Goal: Transaction & Acquisition: Purchase product/service

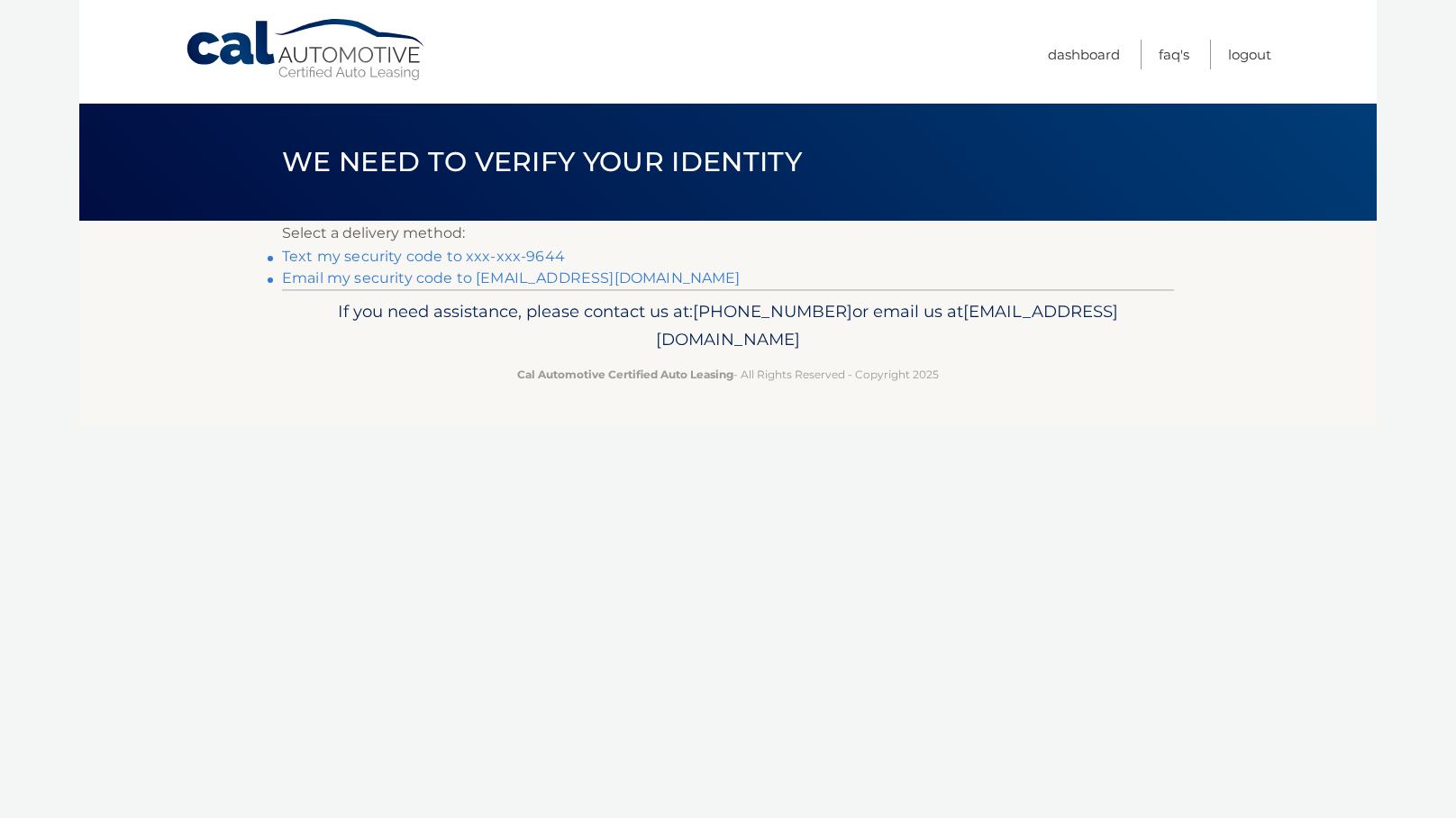
click at [427, 264] on link "Text my security code to xxx-xxx-9644" at bounding box center [424, 256] width 283 height 17
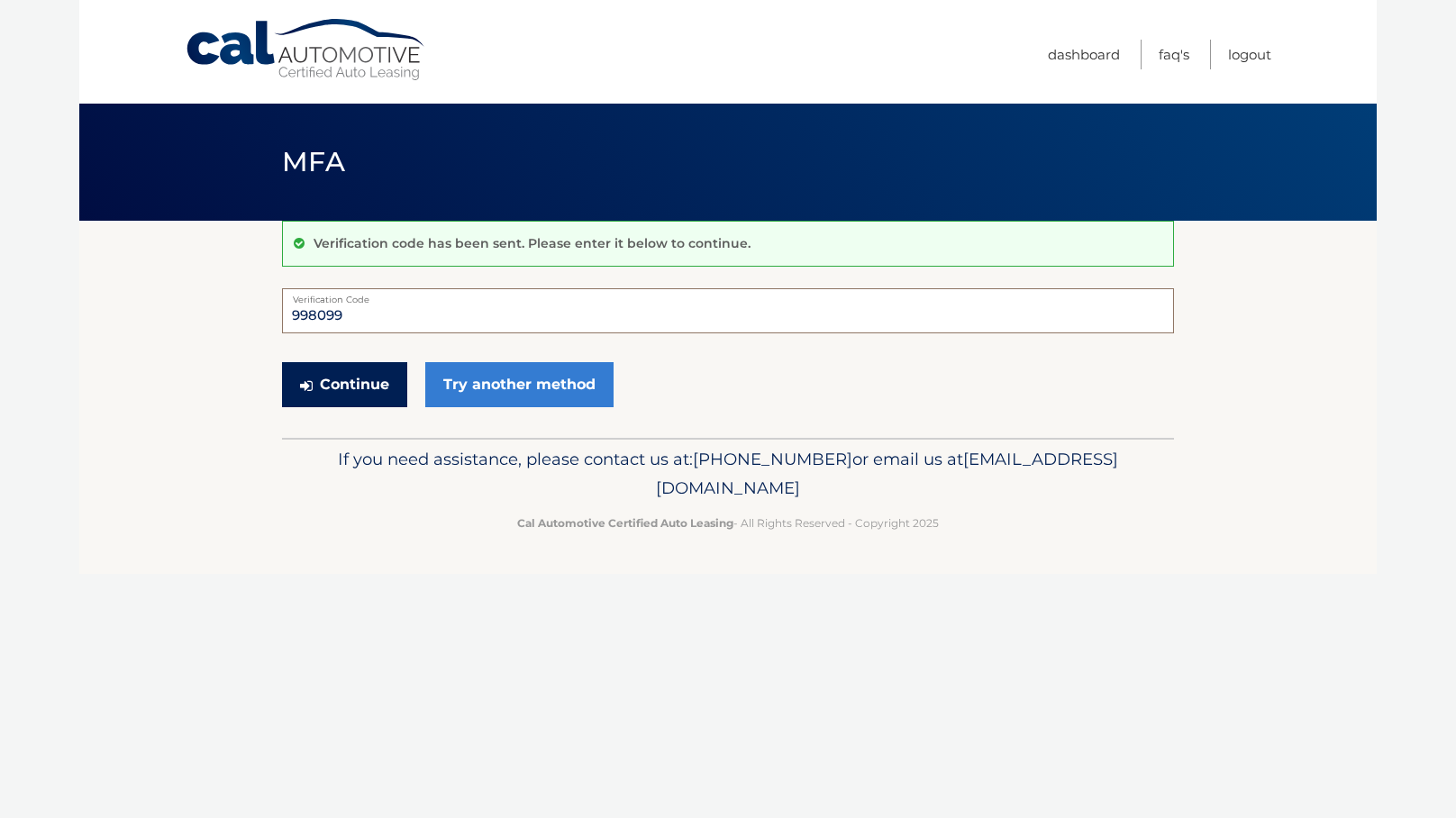
type input "998099"
click at [375, 394] on button "Continue" at bounding box center [344, 384] width 125 height 45
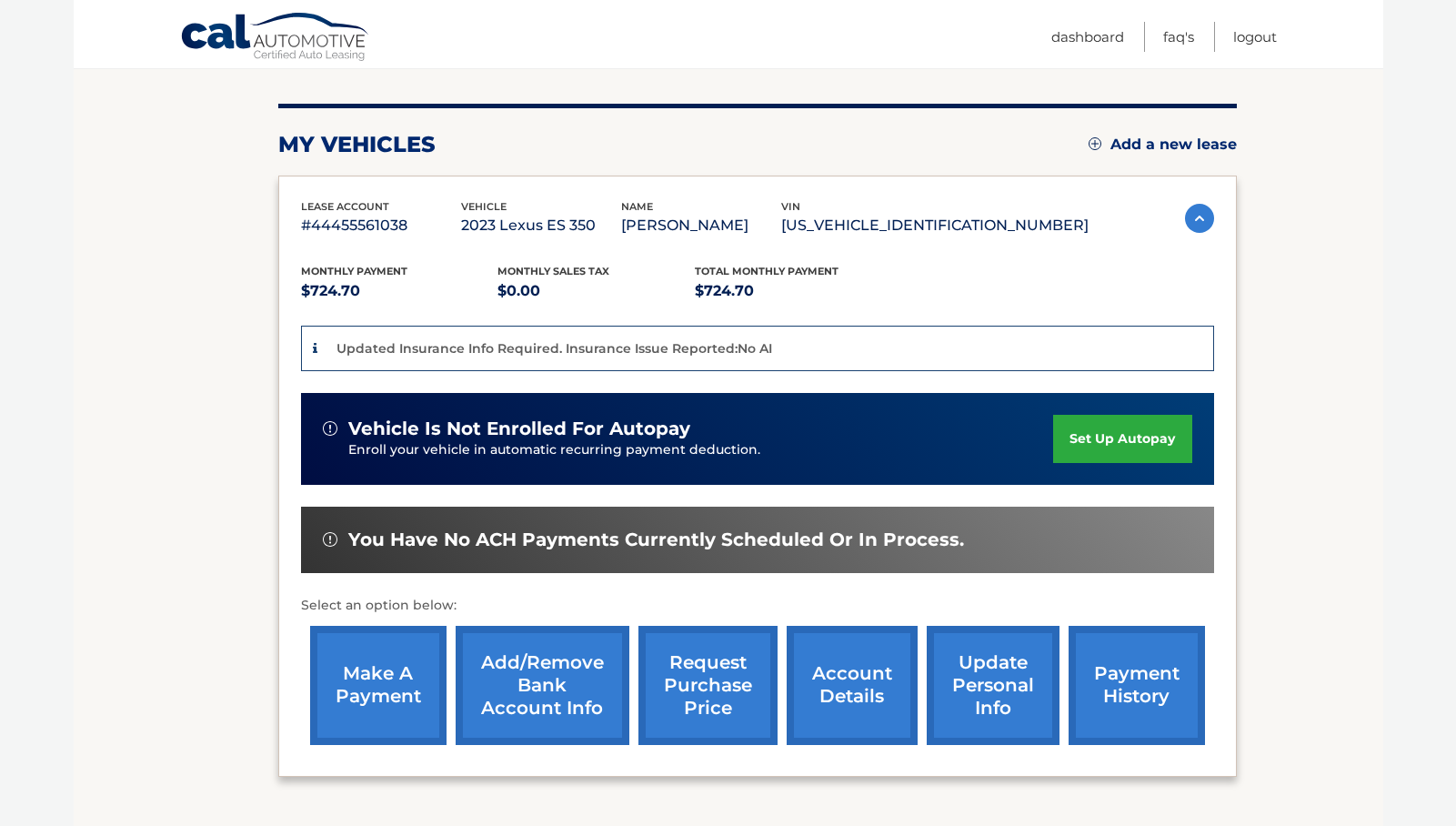
scroll to position [277, 0]
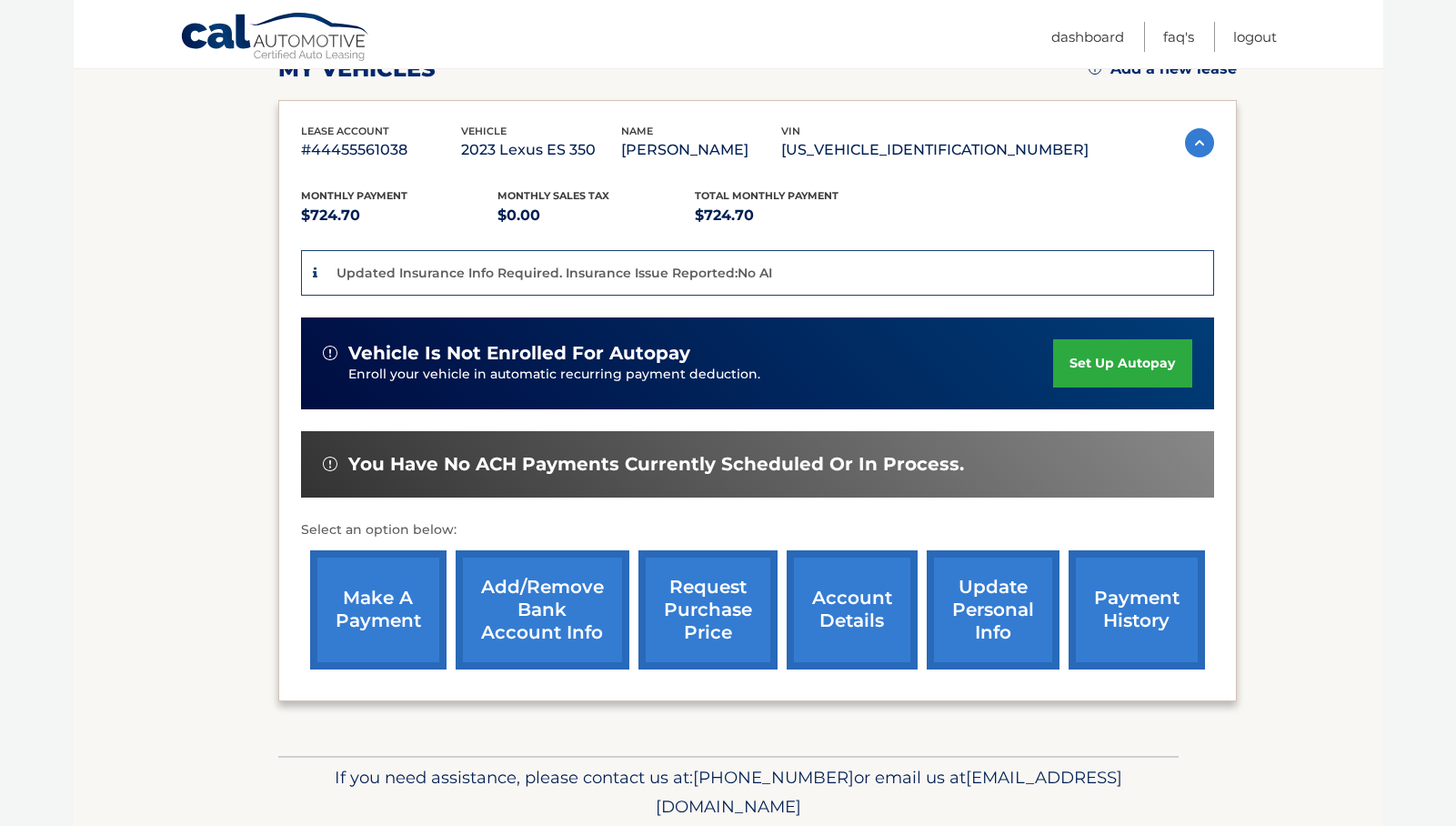
click at [426, 597] on link "make a payment" at bounding box center [378, 610] width 136 height 120
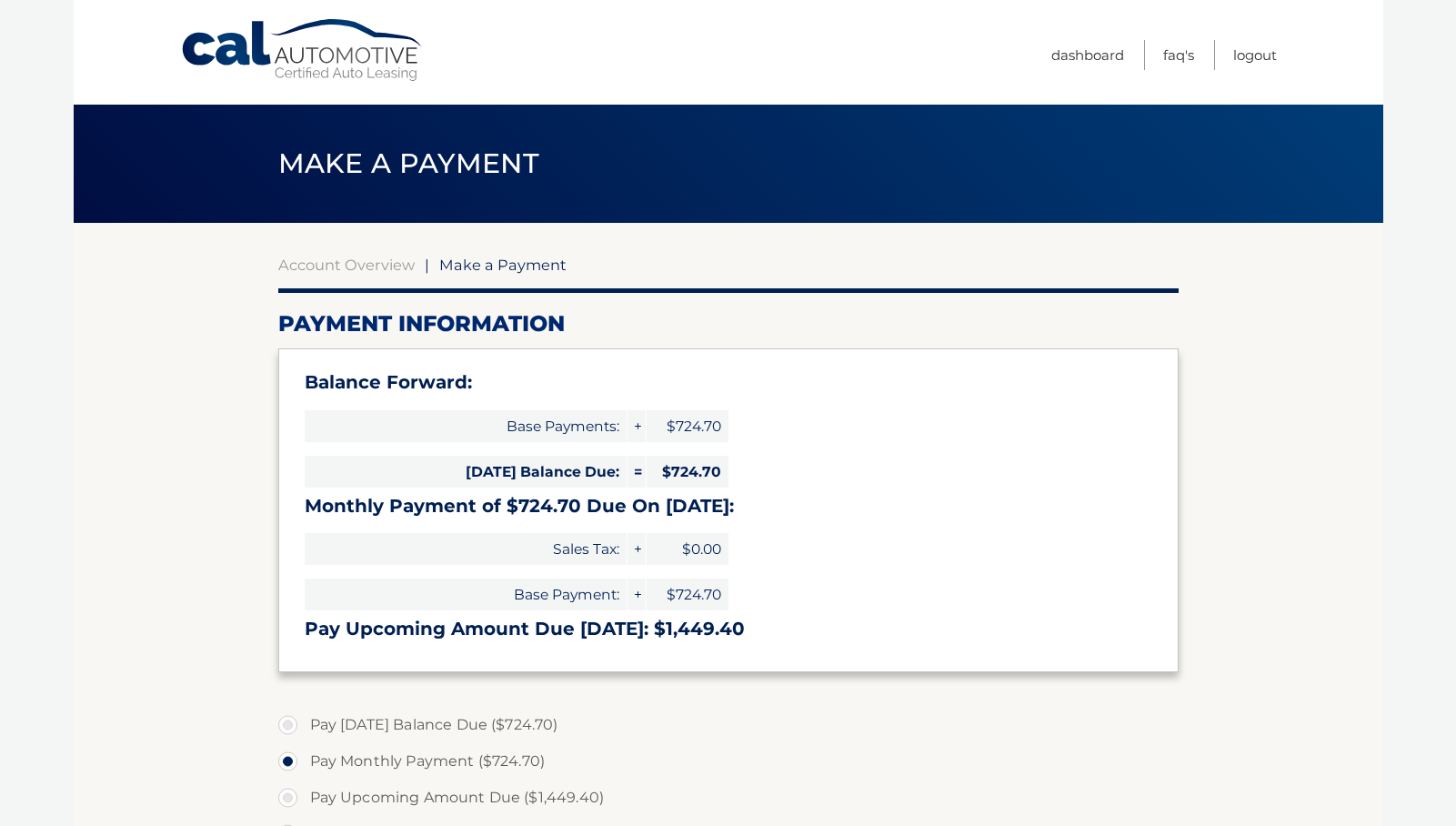
select select "YmE3ZTRiMTUtOGQ3Mi00MTFkLWIzM2UtZTRlZmNlMjc3ZmNj"
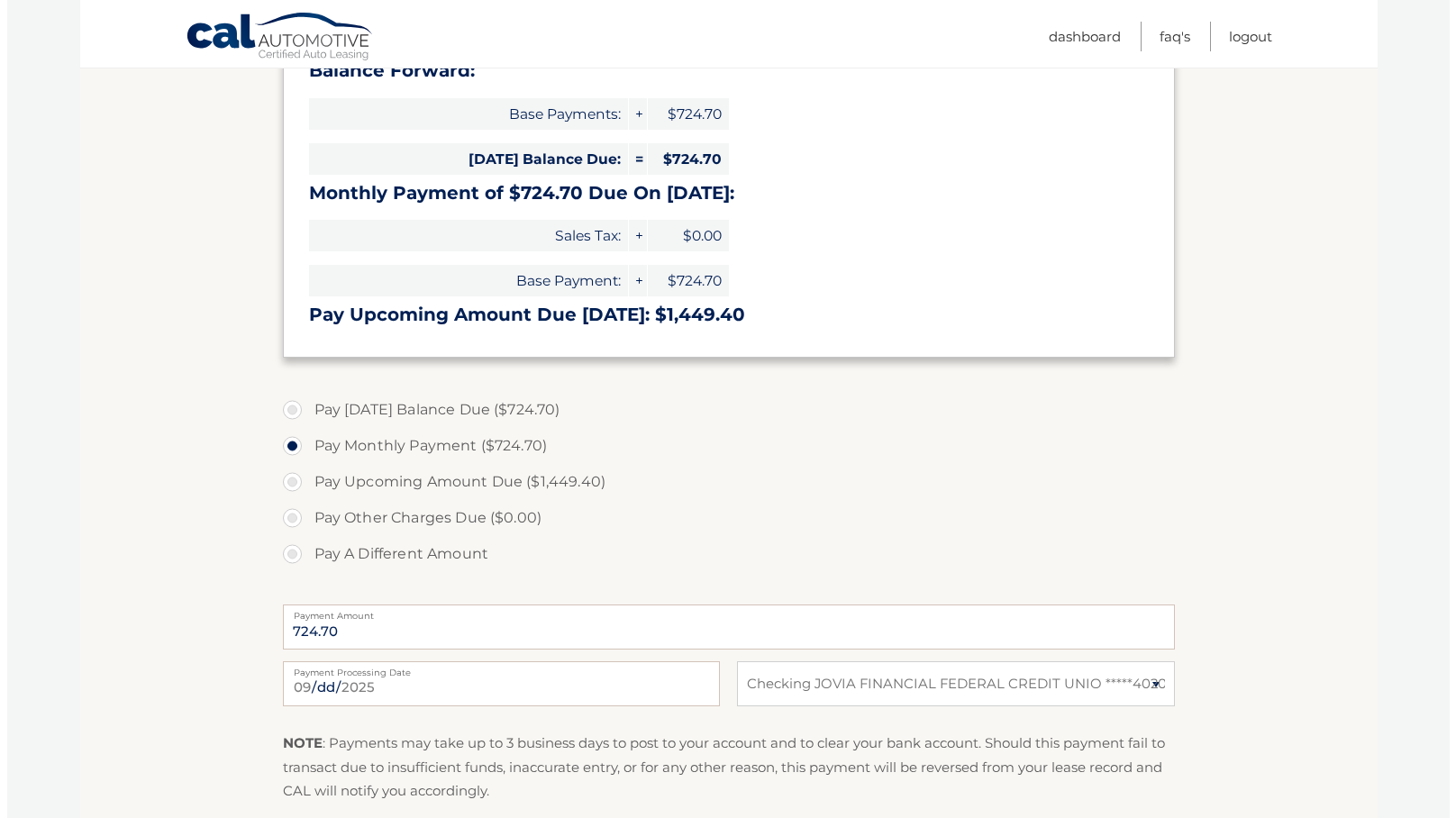
scroll to position [427, 0]
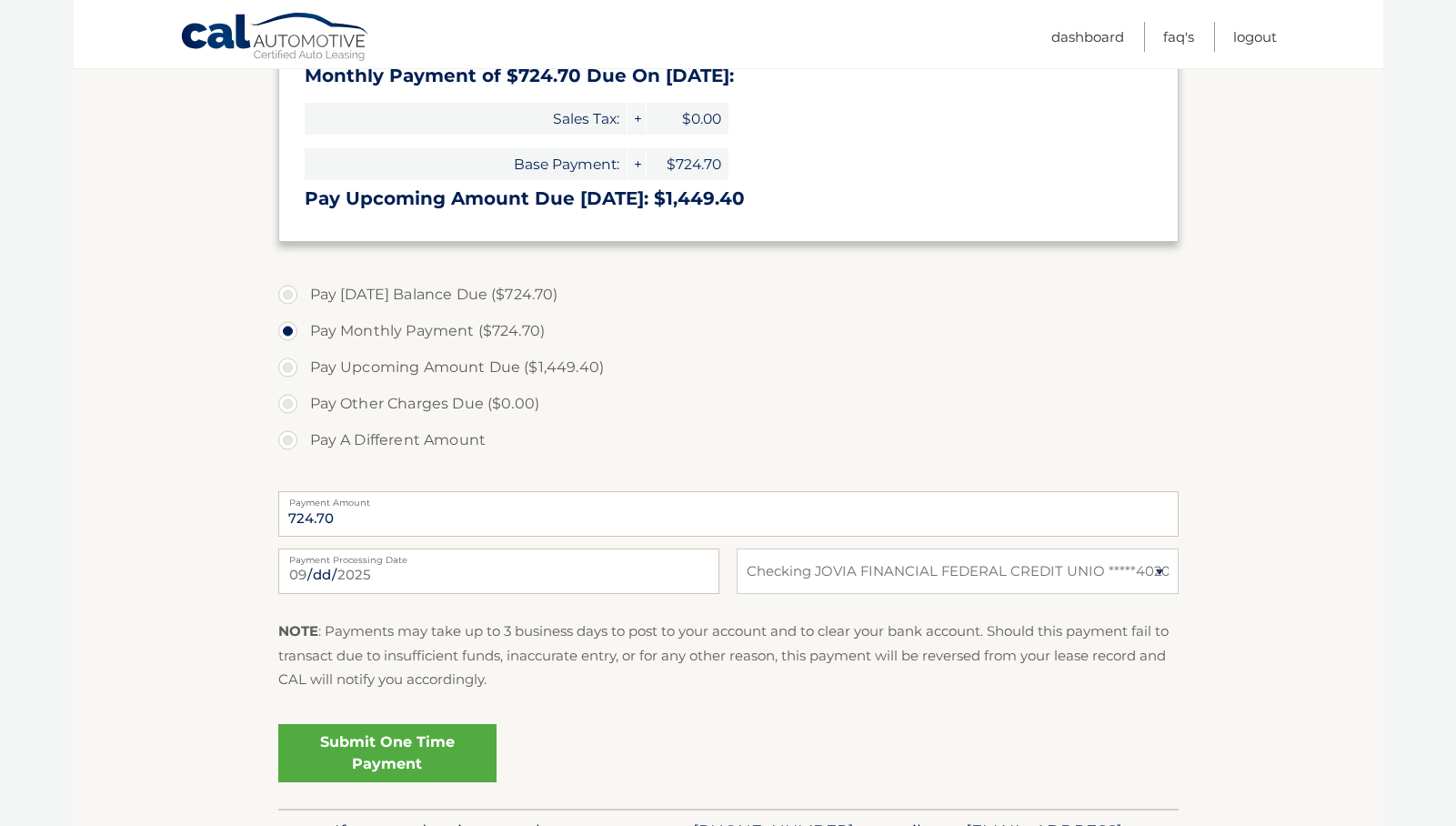
click at [406, 759] on link "Submit One Time Payment" at bounding box center [388, 753] width 219 height 58
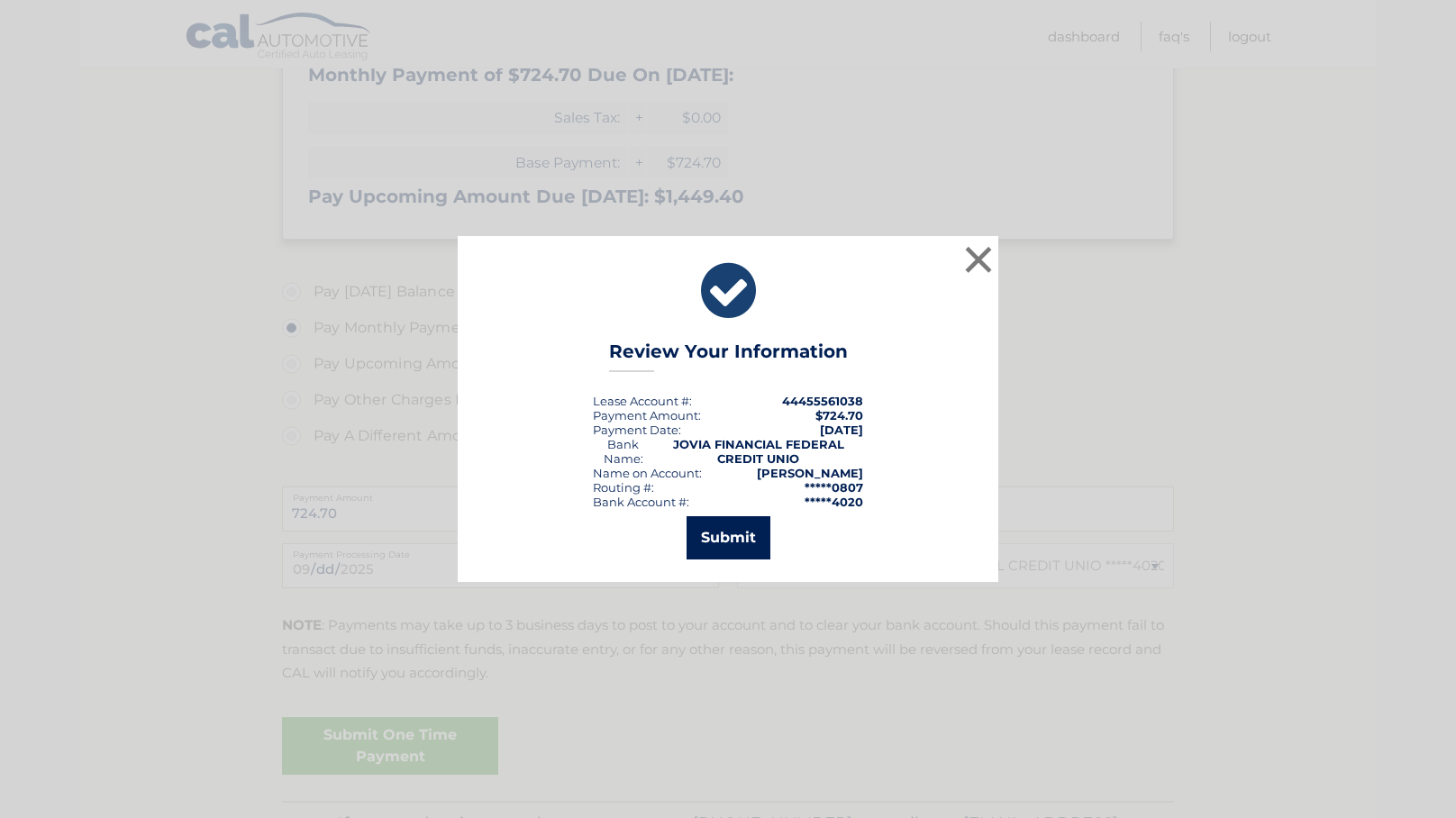
click at [722, 547] on button "Submit" at bounding box center [728, 538] width 84 height 43
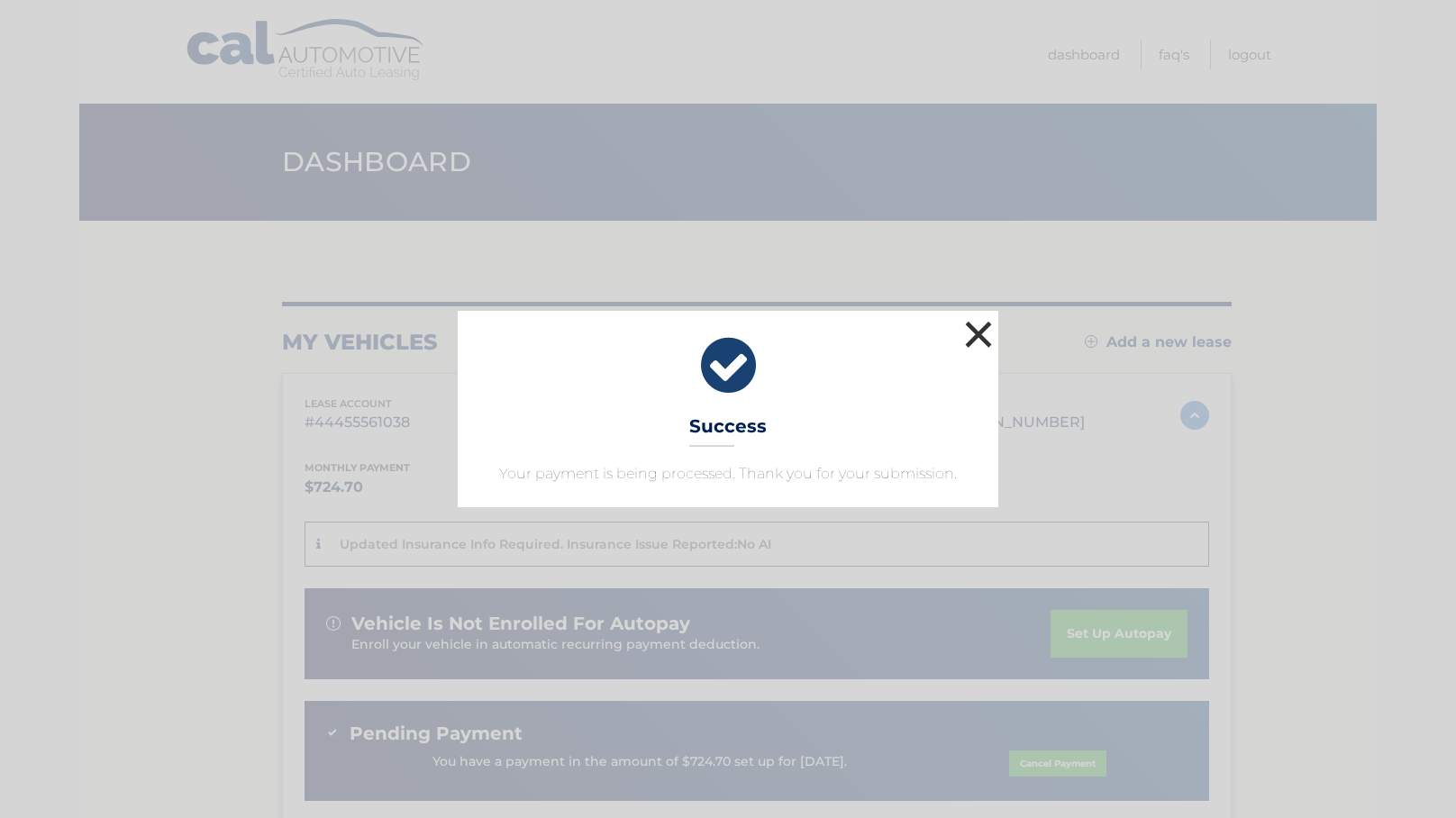
click at [981, 326] on button "×" at bounding box center [978, 334] width 36 height 36
